Goal: Transaction & Acquisition: Purchase product/service

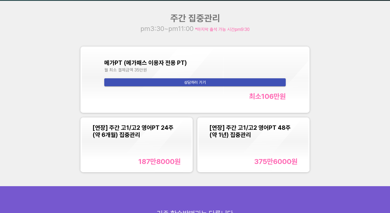
scroll to position [502, 0]
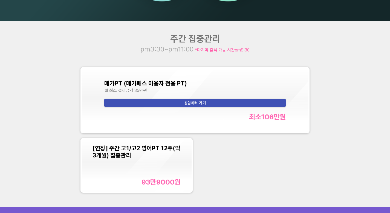
scroll to position [495, 0]
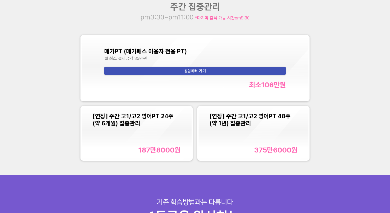
scroll to position [530, 0]
